Goal: Task Accomplishment & Management: Use online tool/utility

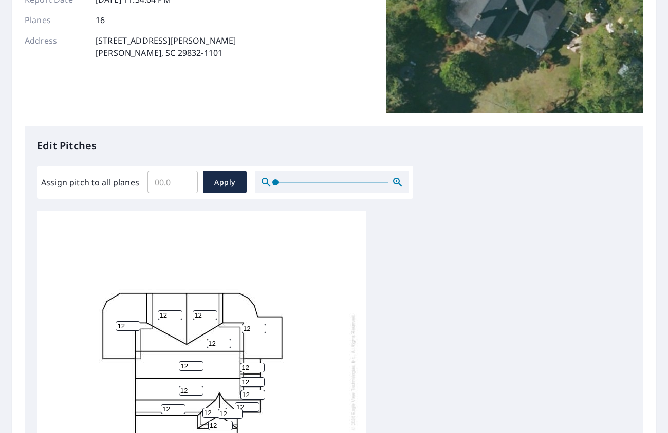
scroll to position [257, 0]
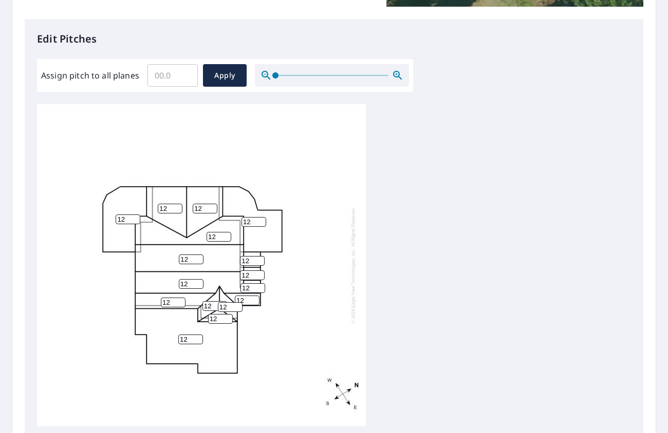
drag, startPoint x: 191, startPoint y: 259, endPoint x: 179, endPoint y: 259, distance: 11.3
click at [179, 259] on input "12" at bounding box center [191, 260] width 25 height 10
type input "12"
click at [218, 68] on button "Apply" at bounding box center [225, 75] width 44 height 23
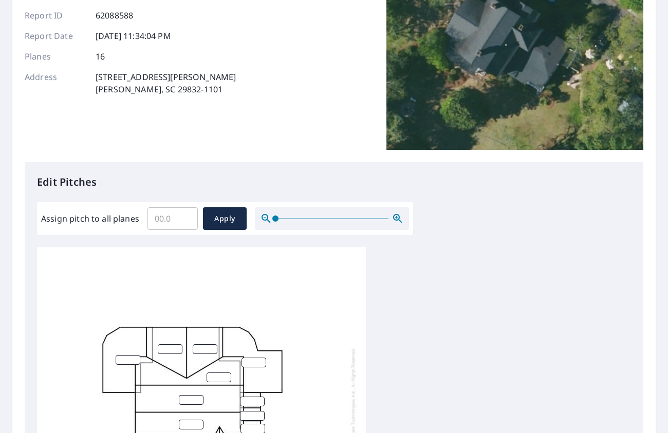
scroll to position [71, 0]
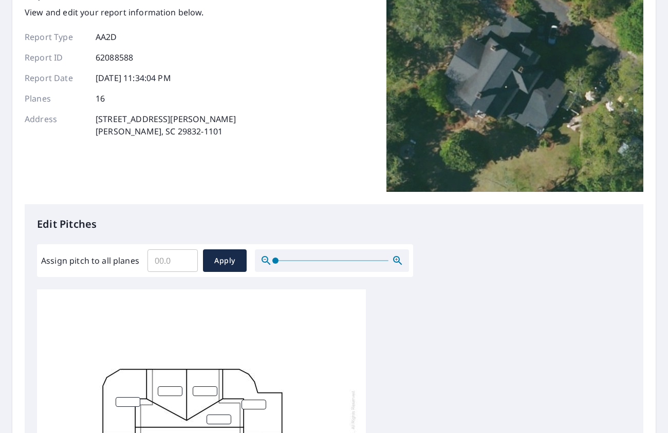
click at [173, 259] on input "Assign pitch to all planes" at bounding box center [172, 261] width 50 height 29
type input "12"
click at [229, 260] on span "Apply" at bounding box center [224, 261] width 27 height 13
type input "12"
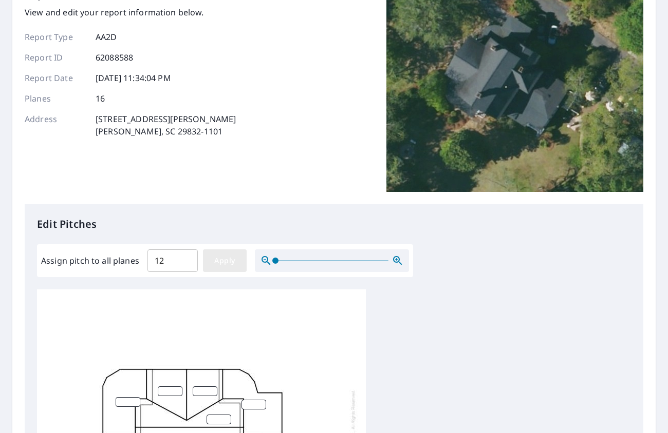
type input "12"
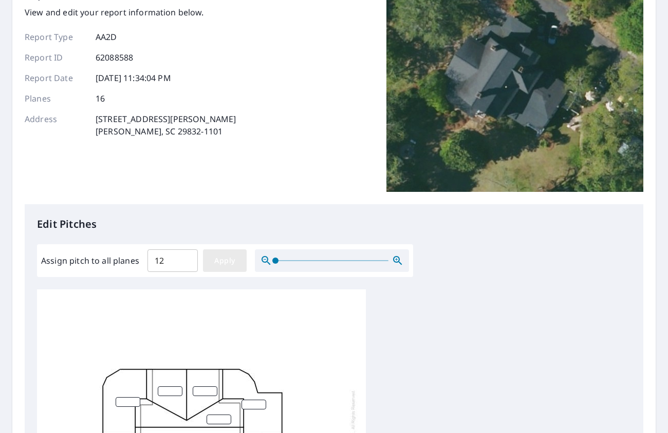
type input "12"
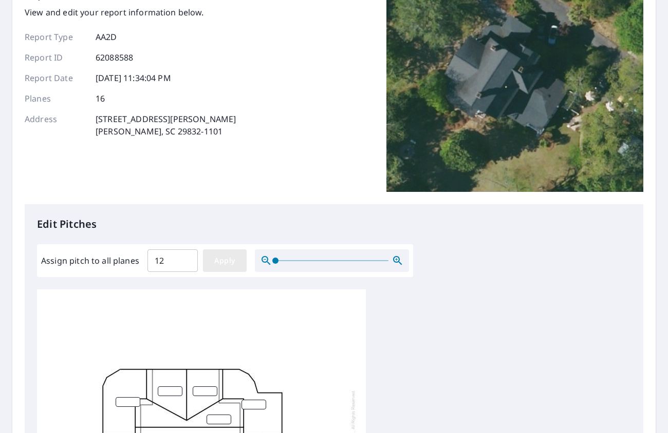
type input "12"
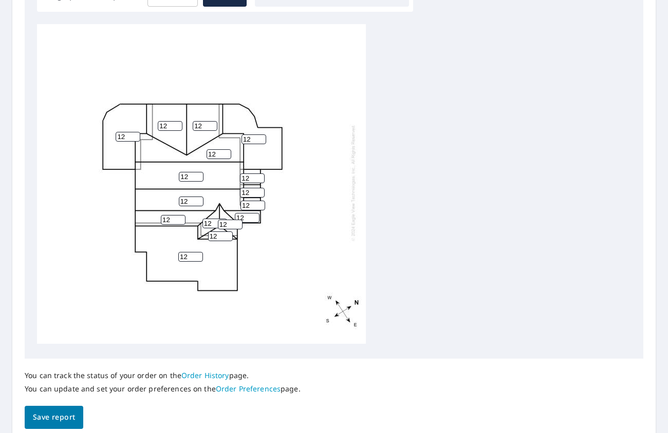
scroll to position [380, 0]
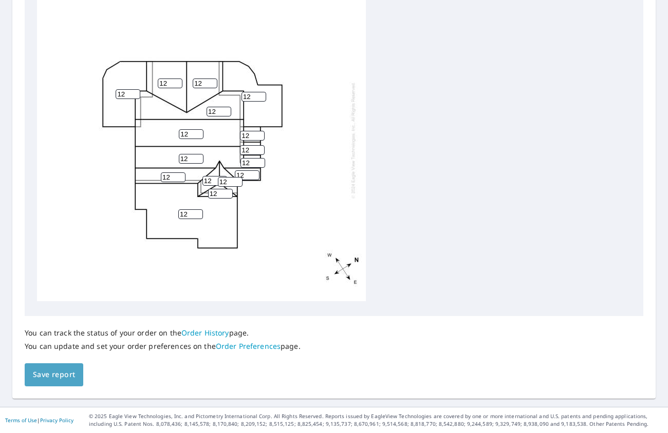
click at [59, 377] on span "Save report" at bounding box center [54, 375] width 42 height 13
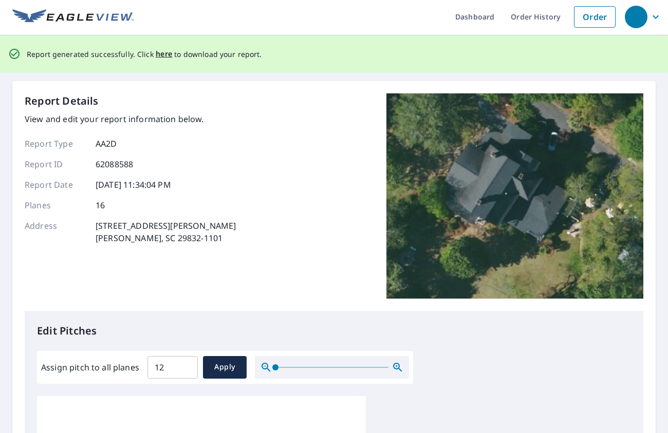
scroll to position [0, 0]
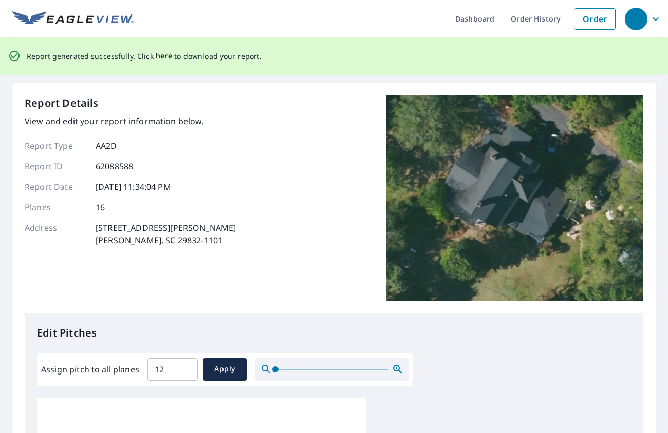
click at [160, 56] on span "here" at bounding box center [164, 56] width 17 height 13
